Goal: Find specific page/section

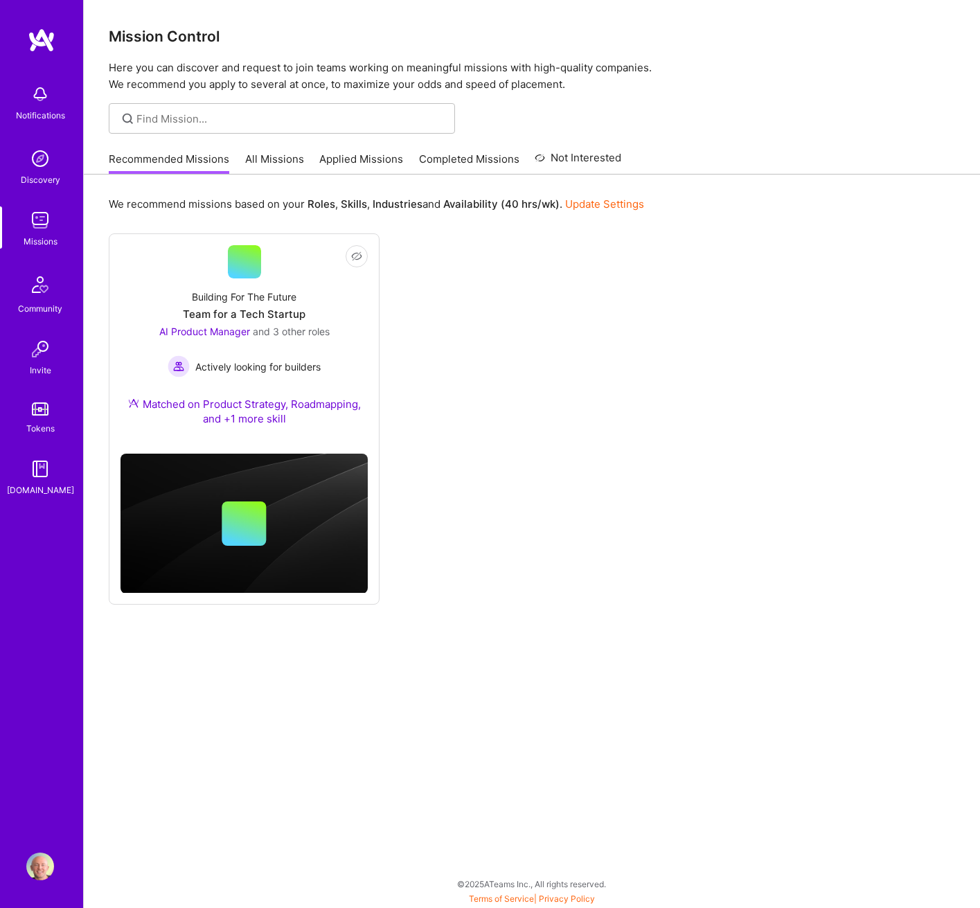
click at [279, 168] on link "All Missions" at bounding box center [274, 163] width 59 height 23
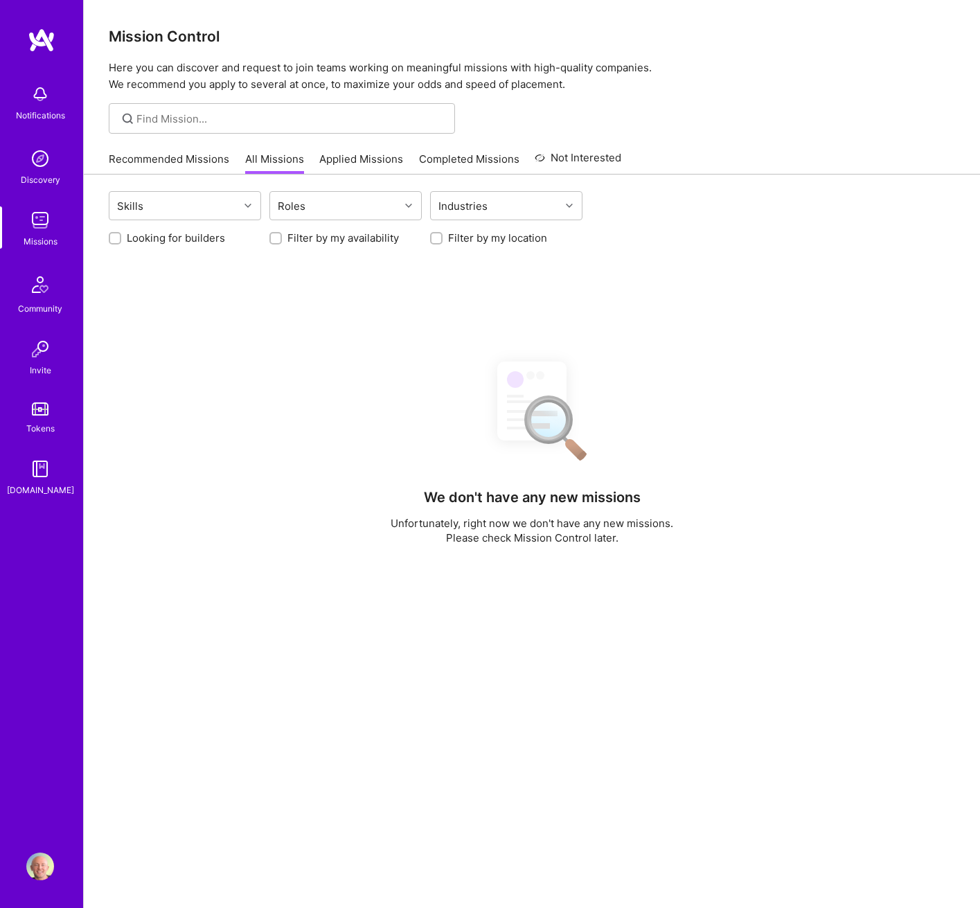
click at [175, 244] on label "Looking for builders" at bounding box center [176, 238] width 98 height 15
click at [121, 244] on input "Looking for builders" at bounding box center [117, 239] width 10 height 10
checkbox input "true"
